Goal: Task Accomplishment & Management: Manage account settings

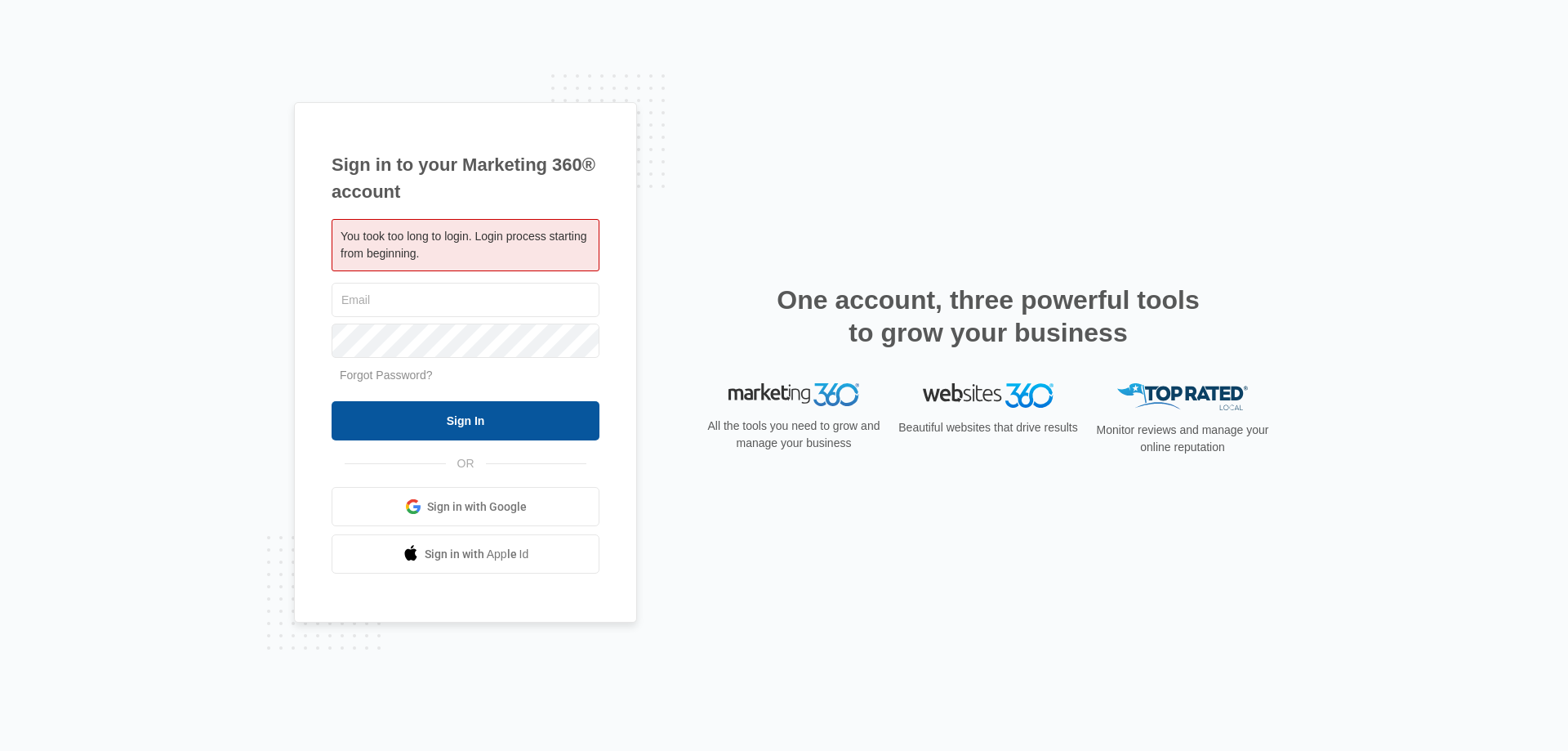
type input "[PERSON_NAME][EMAIL_ADDRESS][DOMAIN_NAME]"
click at [444, 413] on input "Sign In" at bounding box center [465, 420] width 268 height 39
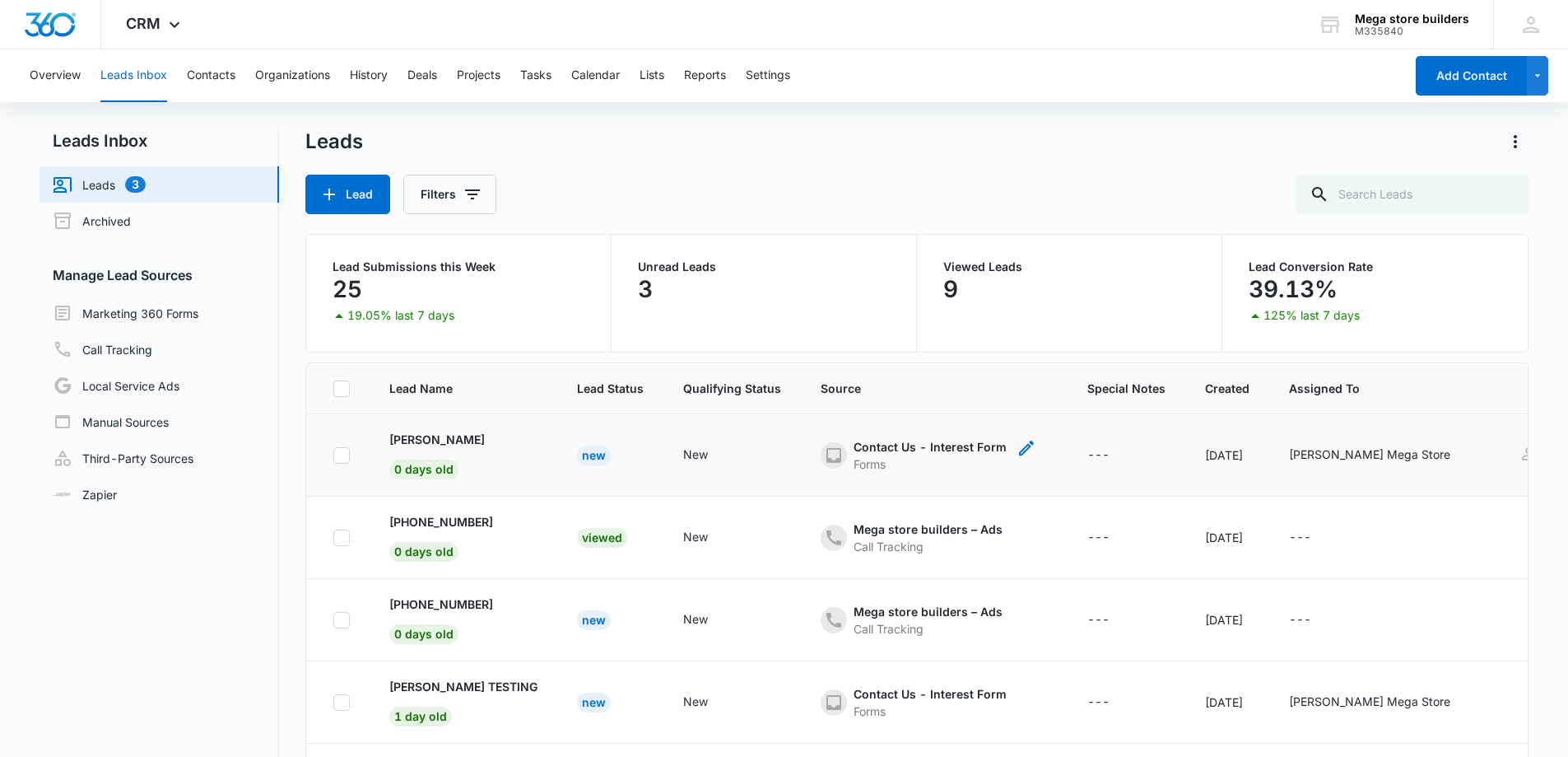
click at [891, 444] on div "Contact Us - Interest Form" at bounding box center [930, 447] width 153 height 17
click at [449, 437] on p "[PERSON_NAME]" at bounding box center [437, 439] width 95 height 17
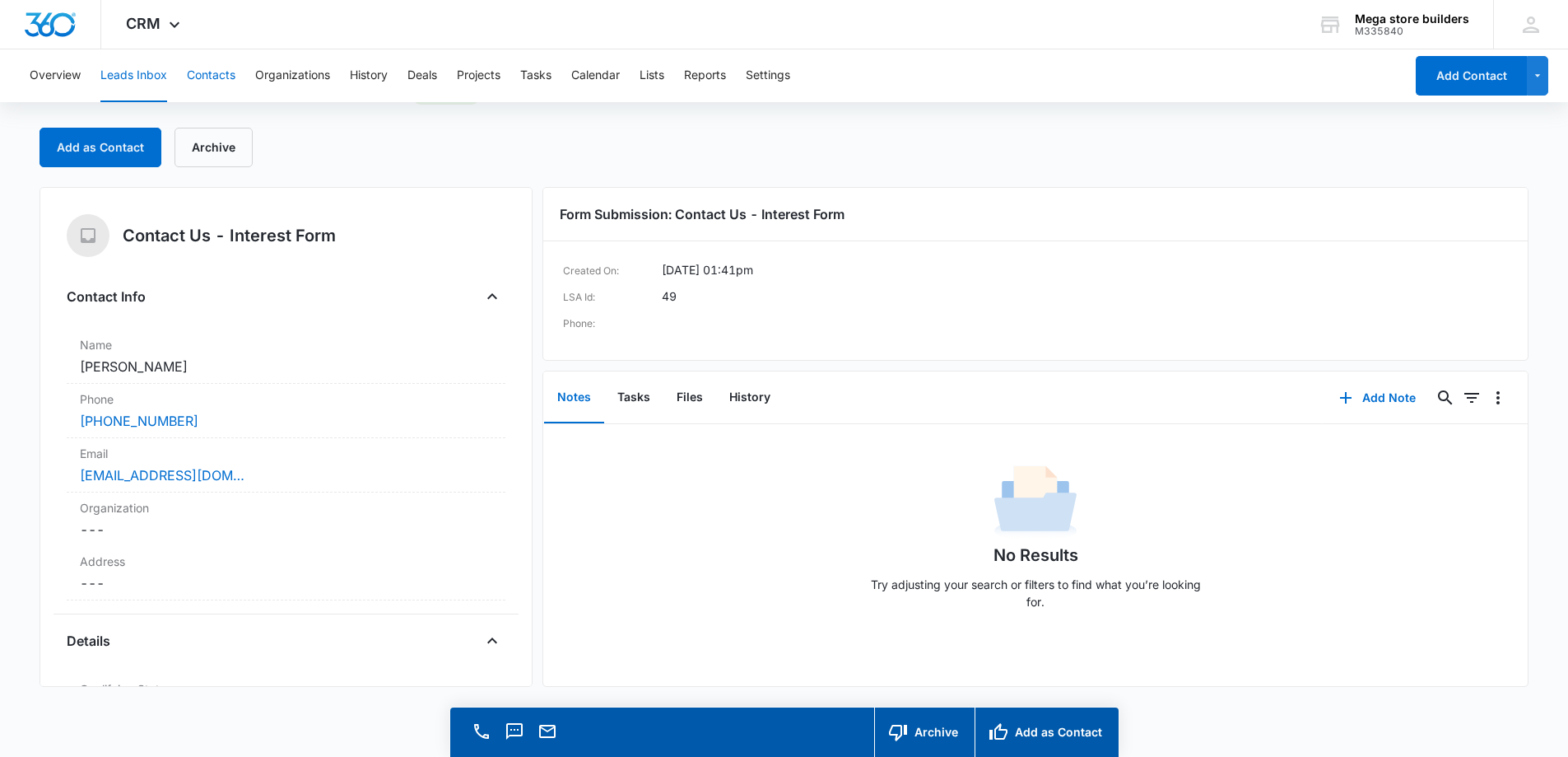
click at [205, 74] on button "Contacts" at bounding box center [211, 75] width 49 height 53
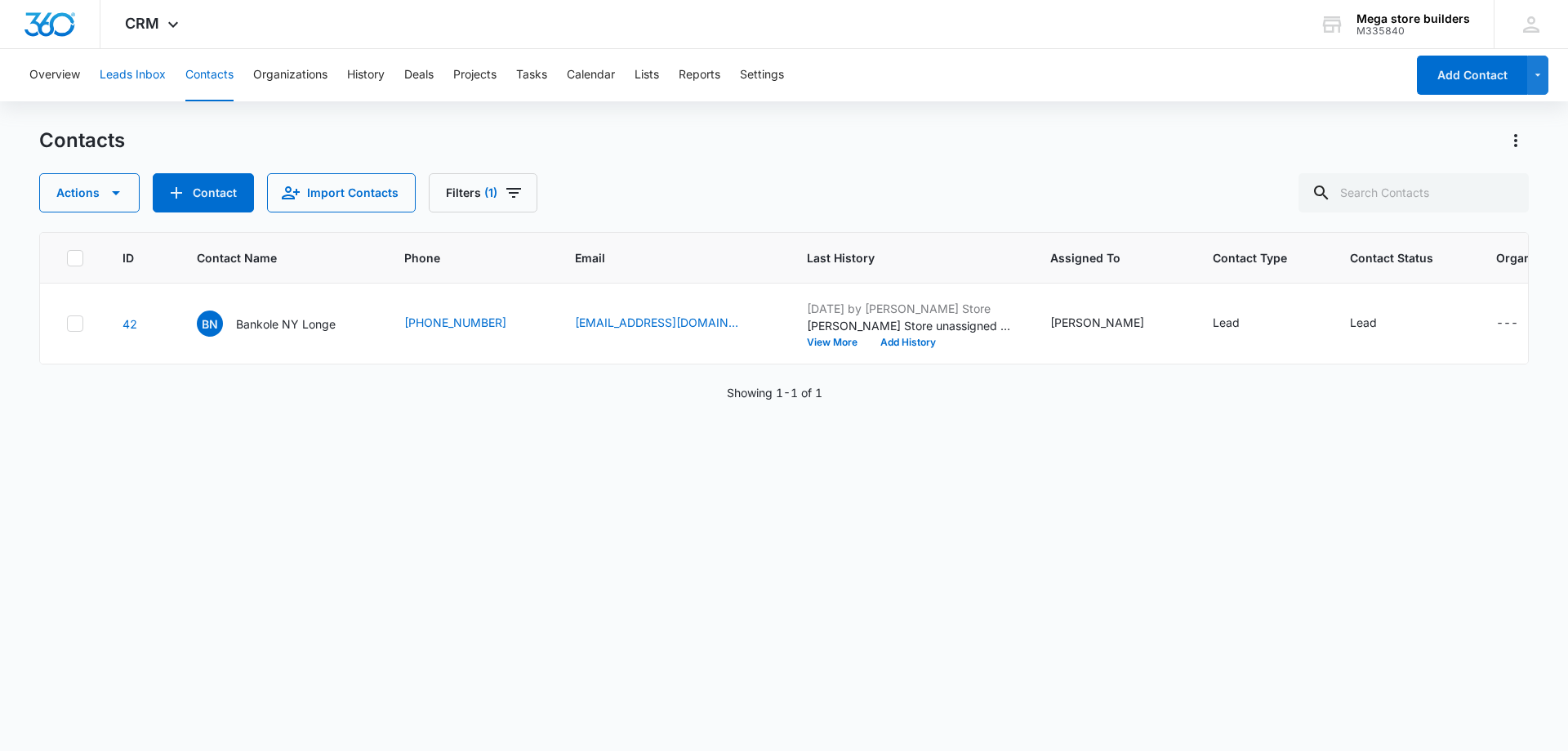
click at [141, 71] on button "Leads Inbox" at bounding box center [133, 75] width 66 height 52
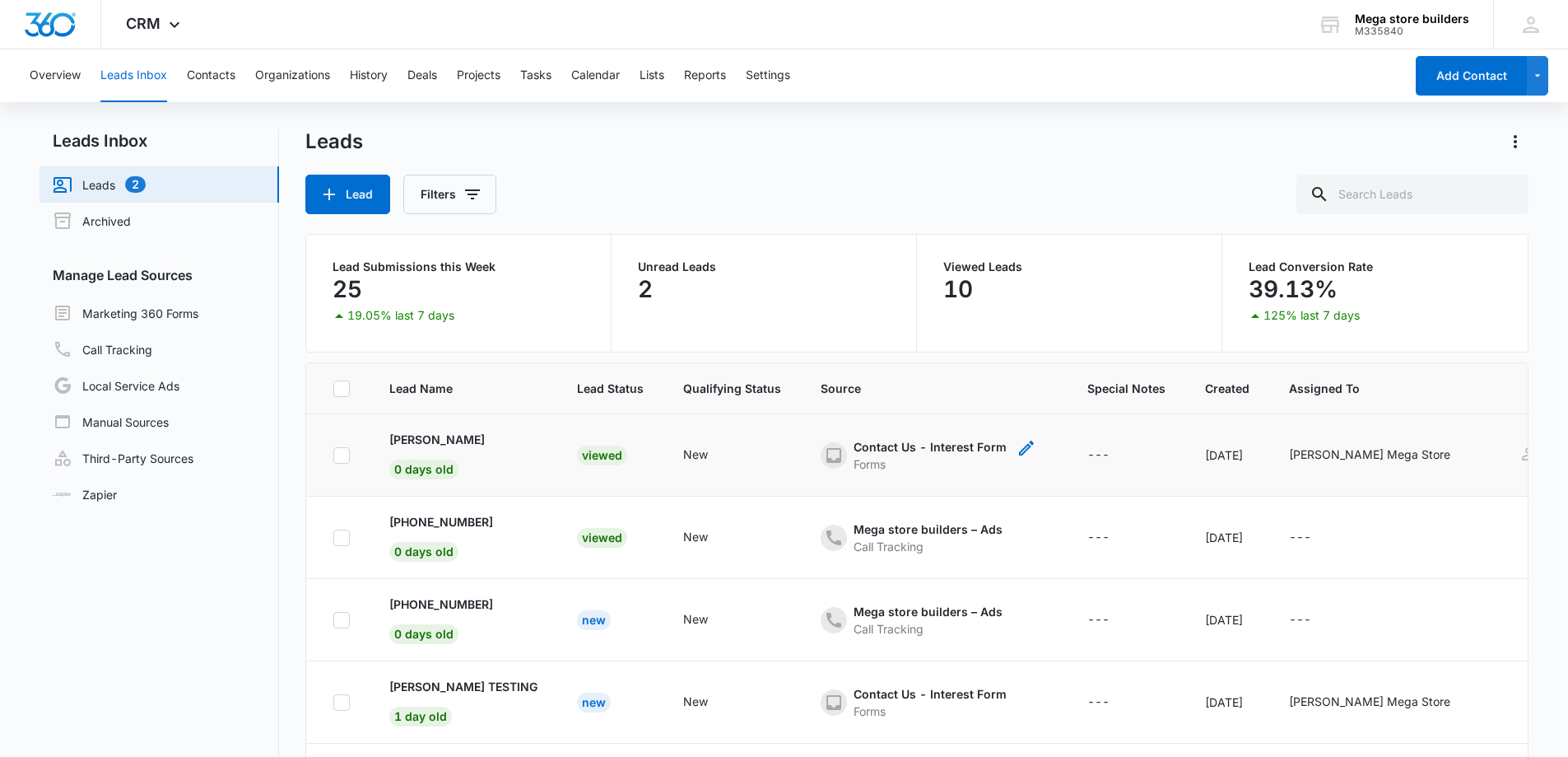
click at [1021, 446] on icon "- - Select to Edit Field" at bounding box center [1027, 448] width 15 height 15
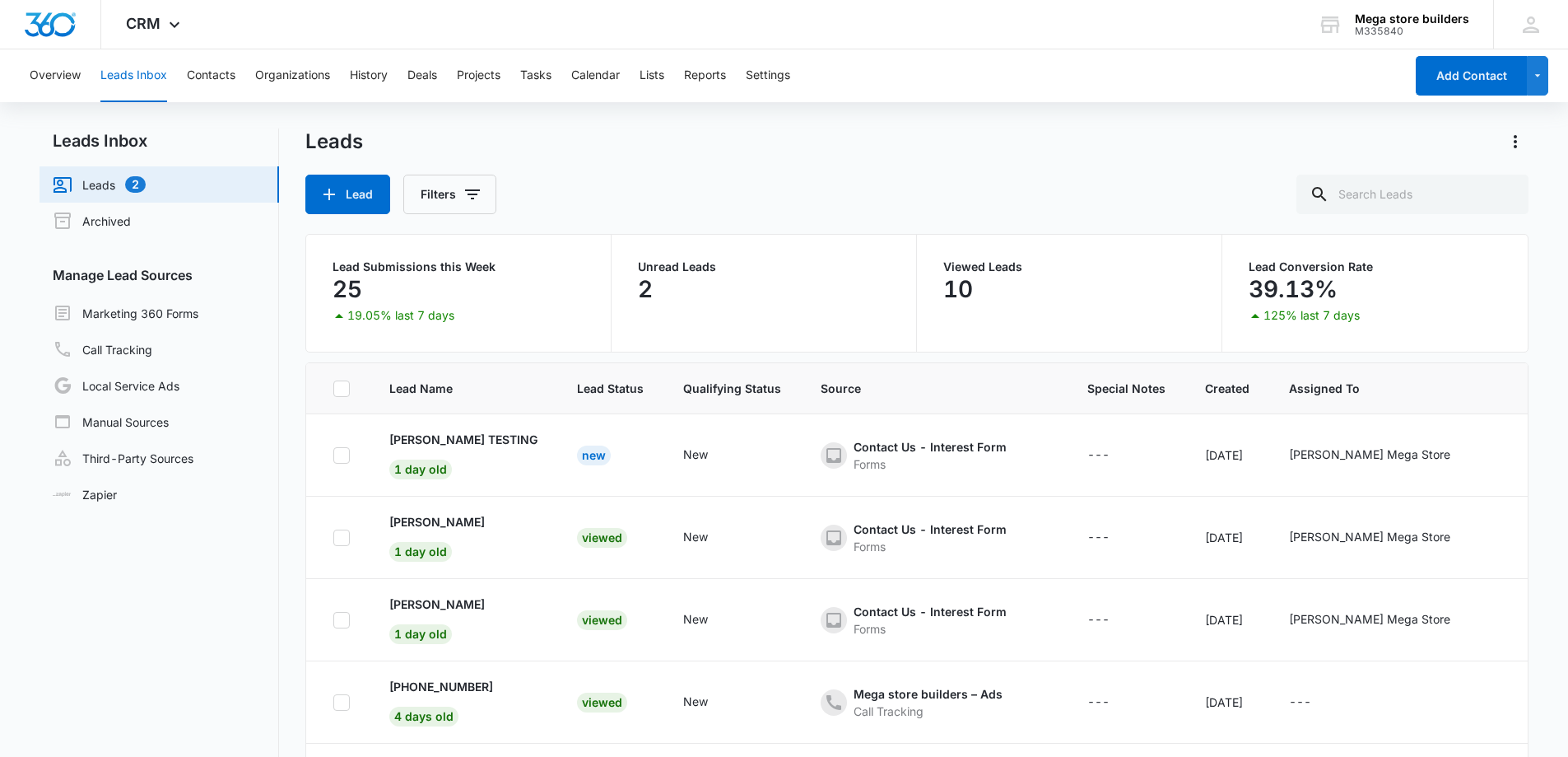
scroll to position [165, 0]
click at [428, 517] on p "[PERSON_NAME] TESTING" at bounding box center [463, 521] width 148 height 17
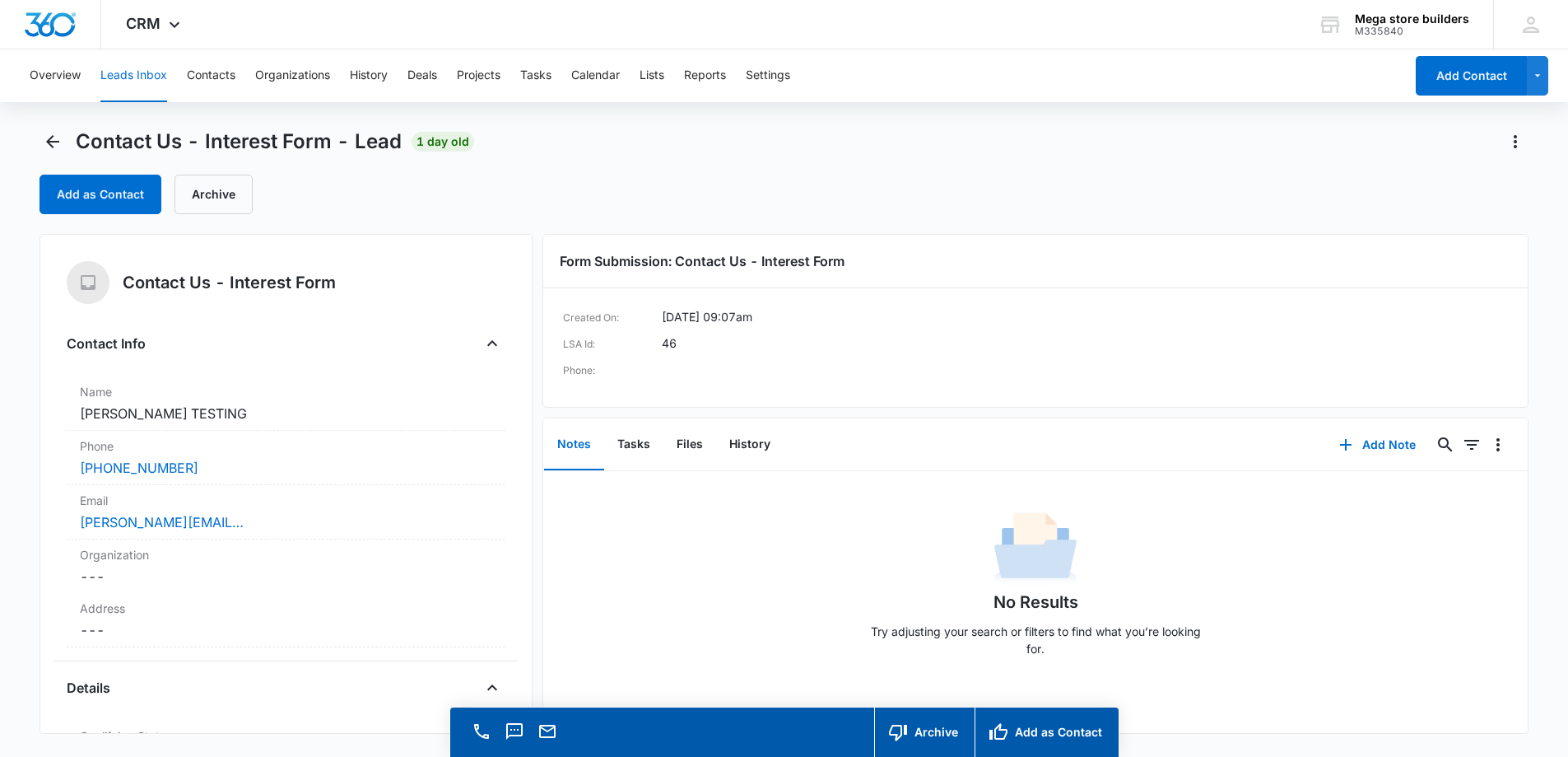
click at [128, 73] on button "Leads Inbox" at bounding box center [134, 75] width 67 height 53
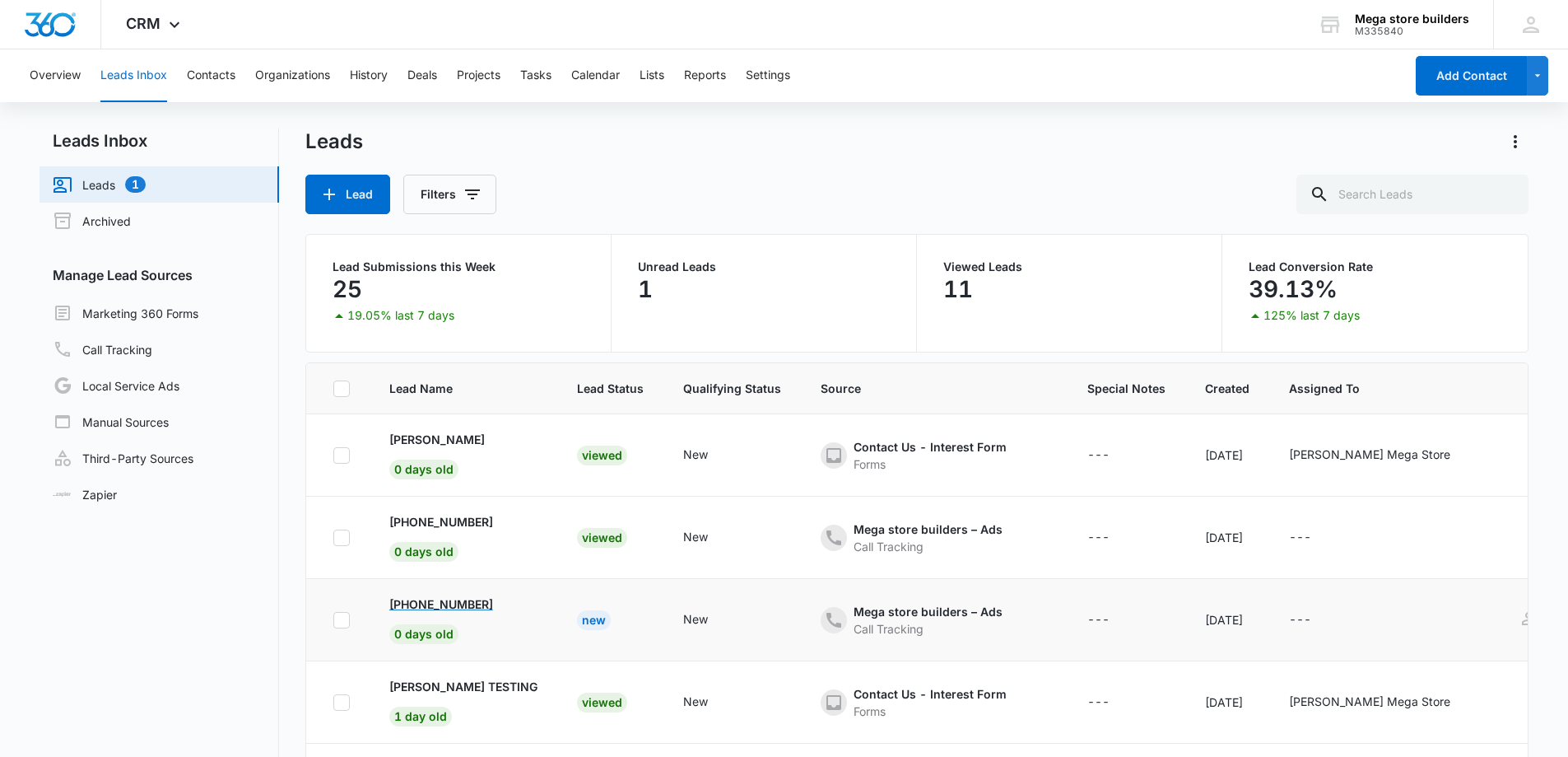
click at [443, 599] on p "[PHONE_NUMBER]" at bounding box center [441, 604] width 104 height 17
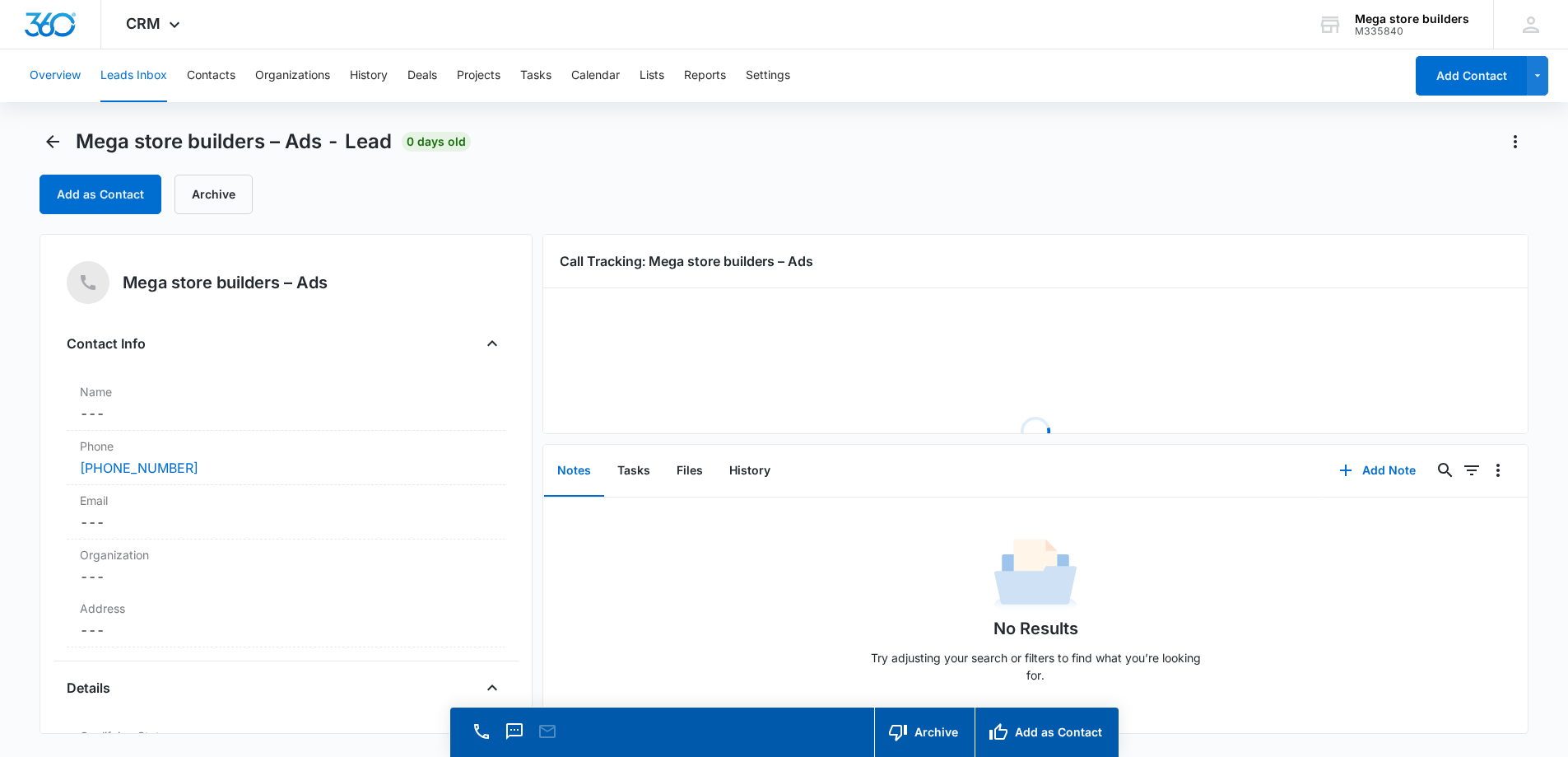
click at [55, 73] on button "Overview" at bounding box center [54, 75] width 51 height 53
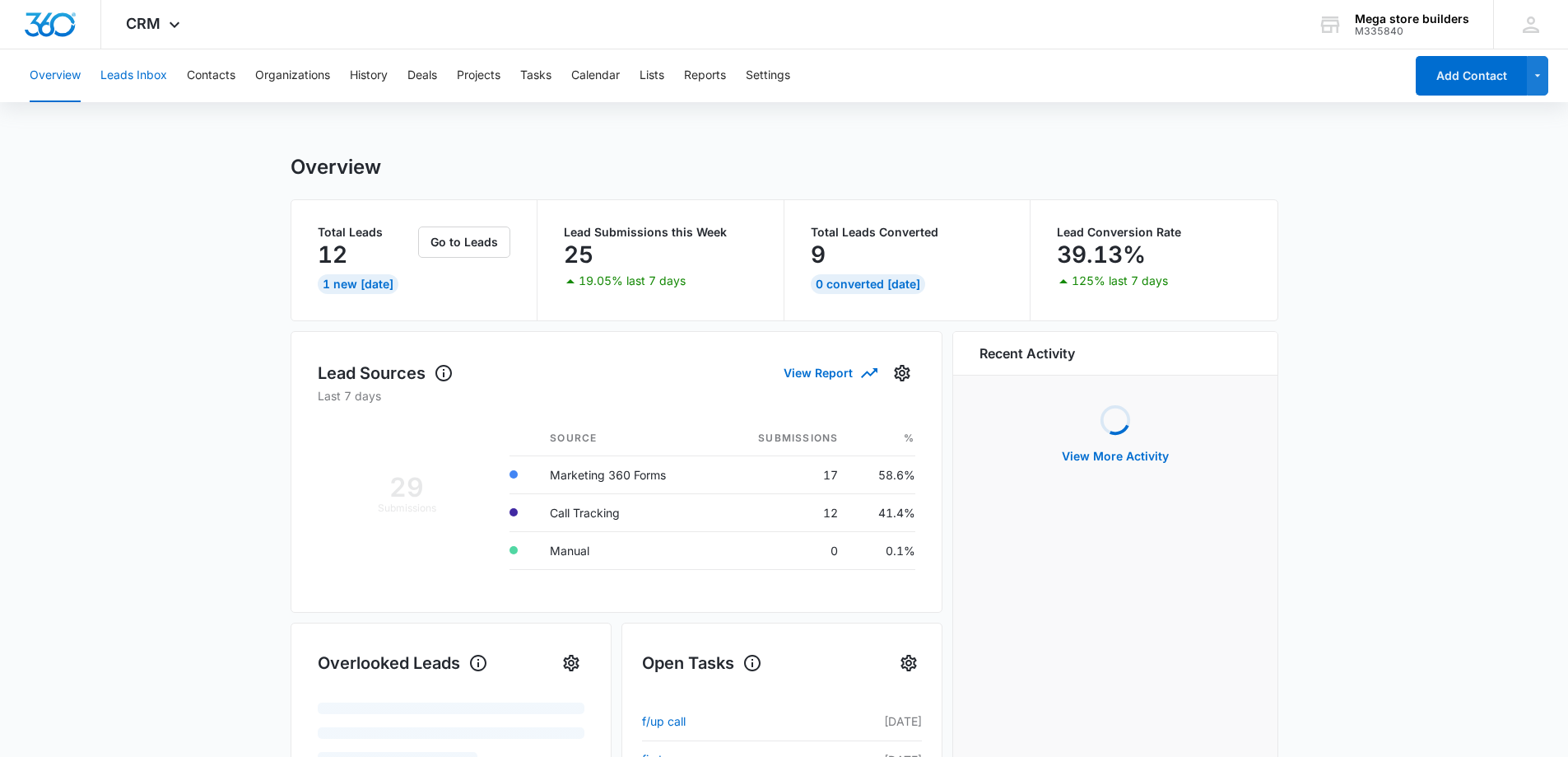
click at [144, 74] on button "Leads Inbox" at bounding box center [134, 75] width 67 height 53
